Goal: Check status: Check status

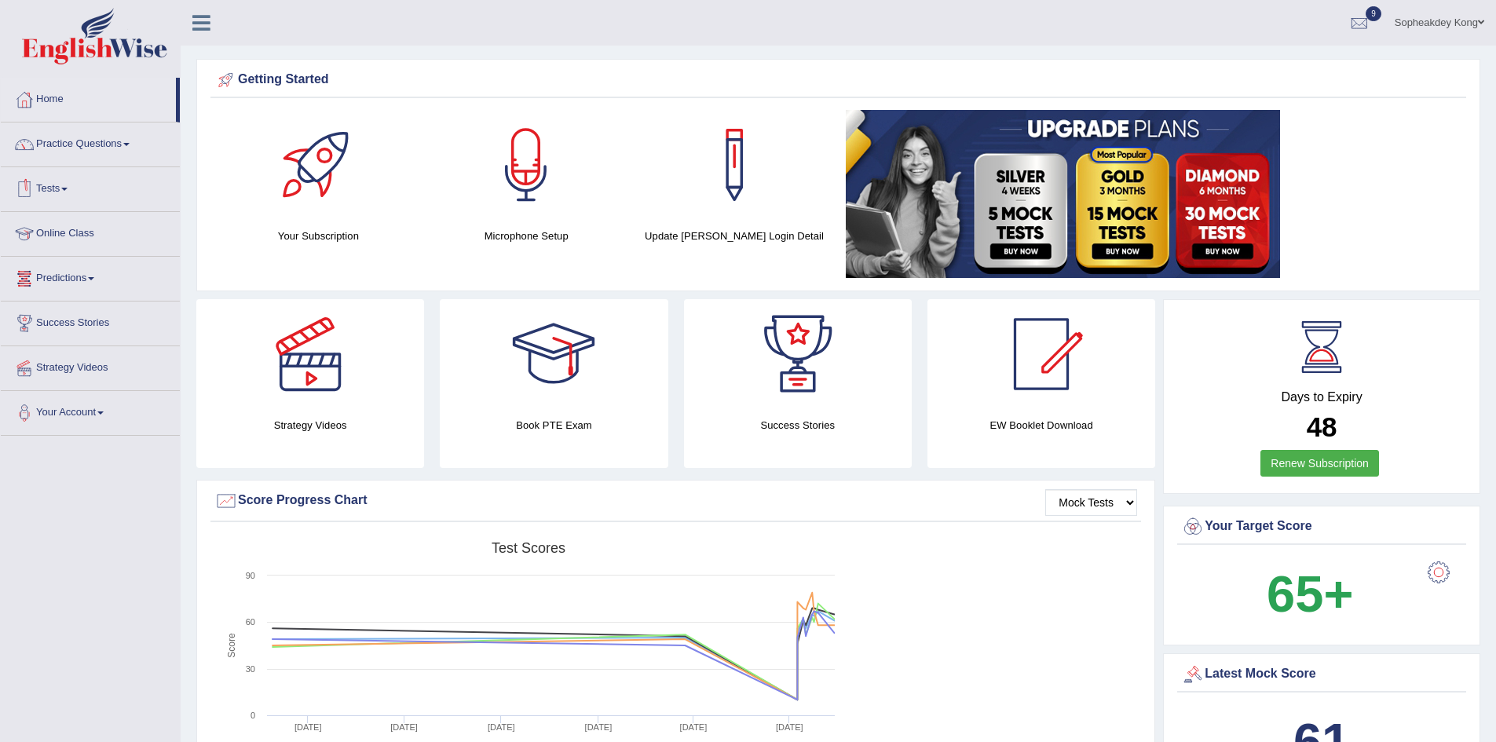
click at [71, 195] on link "Tests" at bounding box center [90, 186] width 179 height 39
click at [64, 286] on link "History" at bounding box center [102, 281] width 147 height 28
